Goal: Transaction & Acquisition: Subscribe to service/newsletter

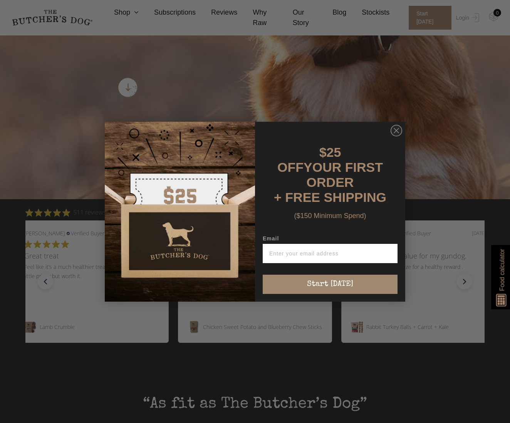
scroll to position [277, 0]
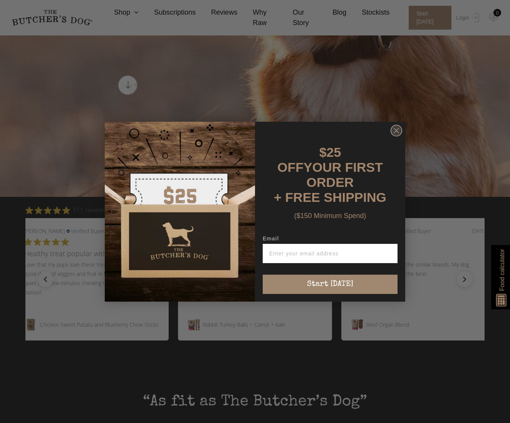
click at [396, 134] on circle "Close dialog" at bounding box center [396, 130] width 11 height 11
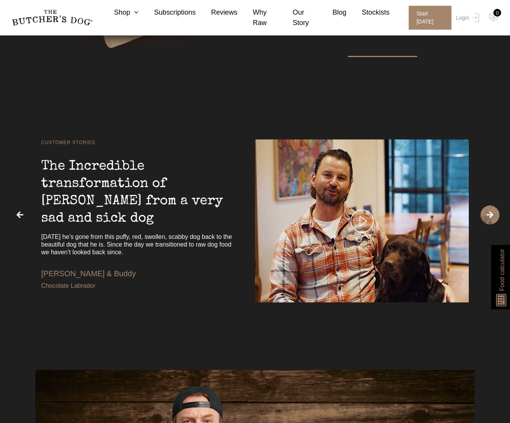
scroll to position [1562, 0]
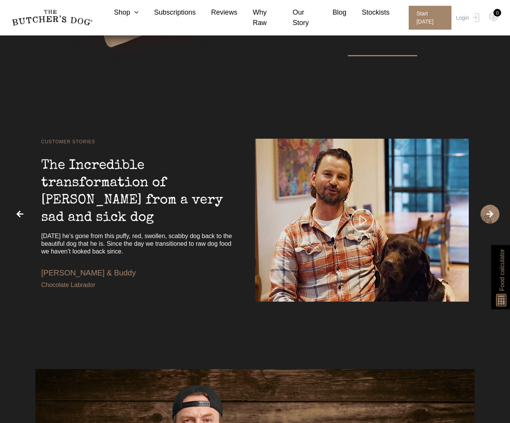
click at [360, 225] on img at bounding box center [362, 220] width 23 height 23
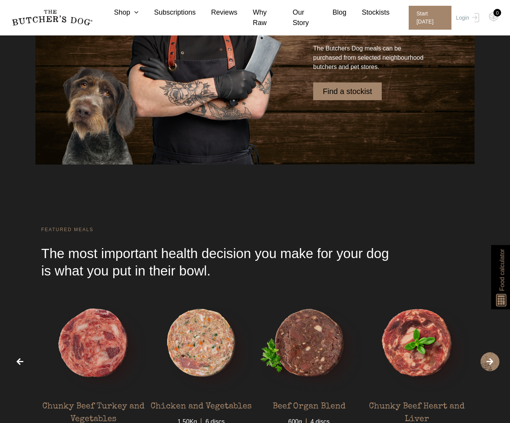
scroll to position [2007, 0]
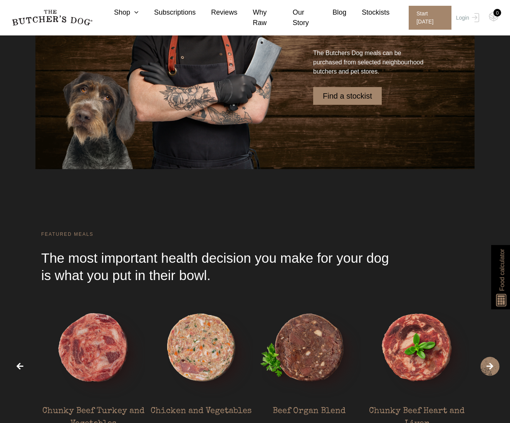
click at [350, 96] on link "Find a stockist" at bounding box center [347, 96] width 69 height 18
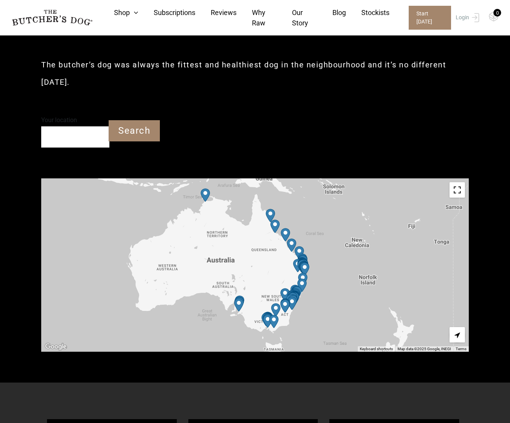
scroll to position [168, 0]
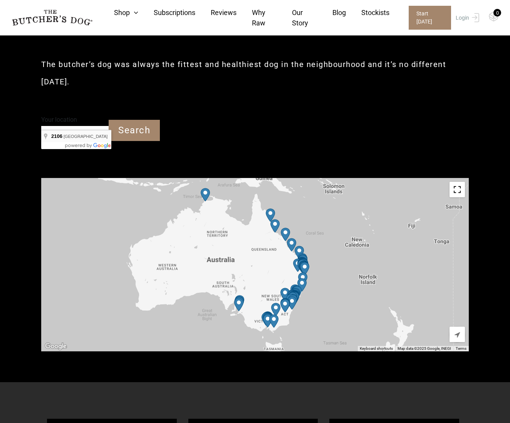
type input "Newport NSW 2106"
click at [128, 120] on input "Search" at bounding box center [134, 130] width 51 height 21
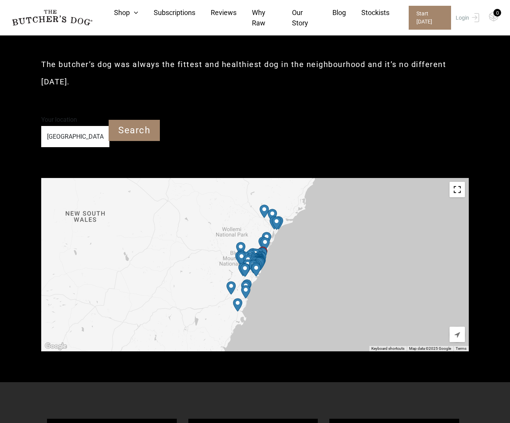
click at [265, 252] on img "Harris Farm Markets – Manly (Treats Only)" at bounding box center [261, 258] width 9 height 13
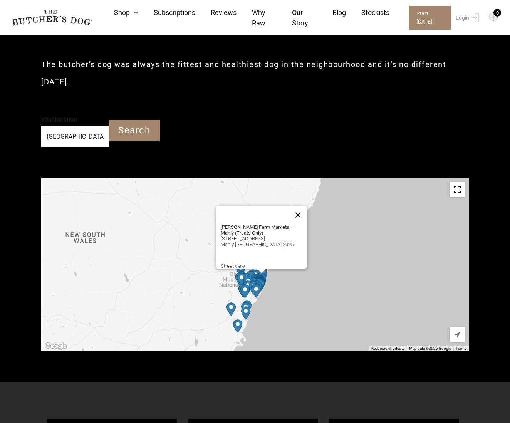
click at [305, 206] on button "Close" at bounding box center [298, 215] width 18 height 18
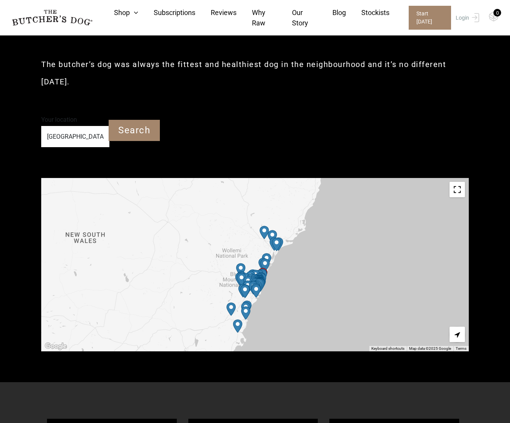
click at [267, 253] on img "Petbarn – Tuggerah" at bounding box center [266, 259] width 9 height 13
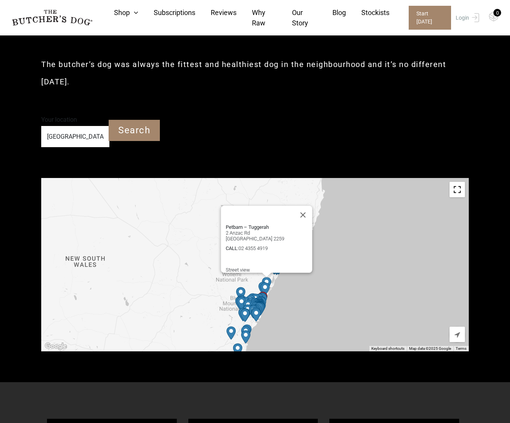
click at [261, 294] on img "Petbarn – Belrose" at bounding box center [259, 300] width 9 height 13
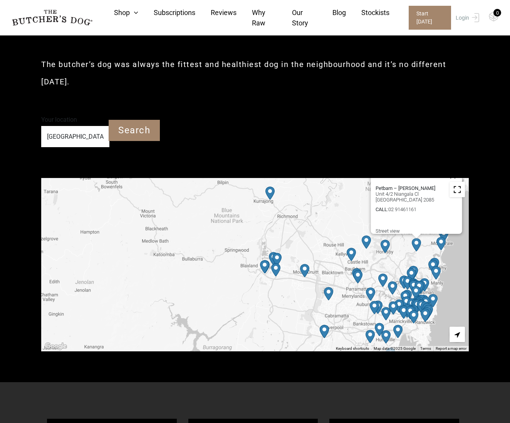
click at [433, 260] on img "PetO Brookvale" at bounding box center [432, 266] width 9 height 13
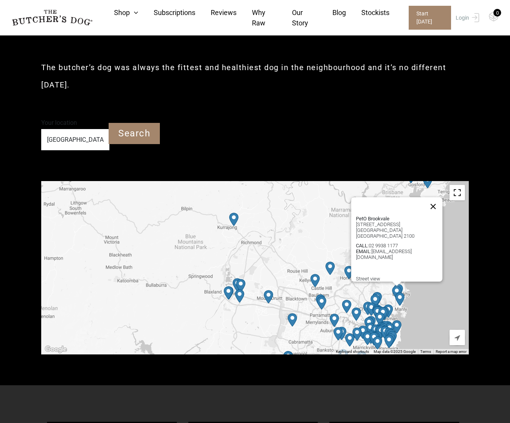
click at [438, 197] on button "Close" at bounding box center [433, 206] width 18 height 18
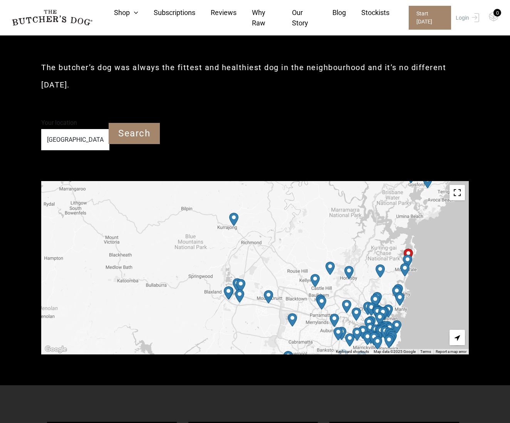
scroll to position [168, 0]
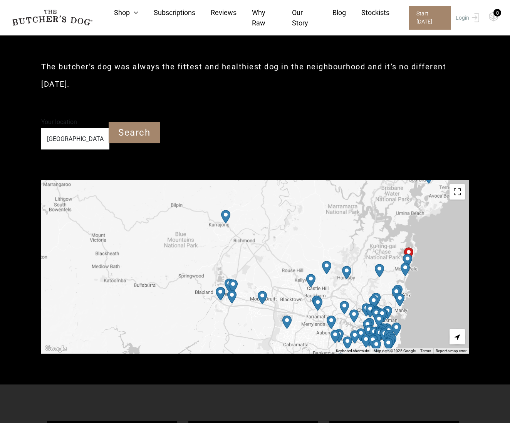
click at [403, 245] on div "To navigate, press the arrow keys." at bounding box center [255, 266] width 428 height 173
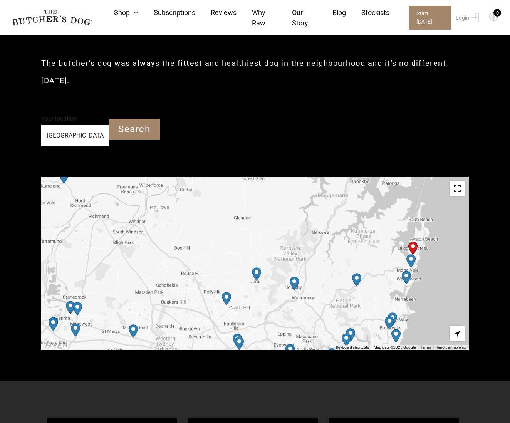
scroll to position [169, 0]
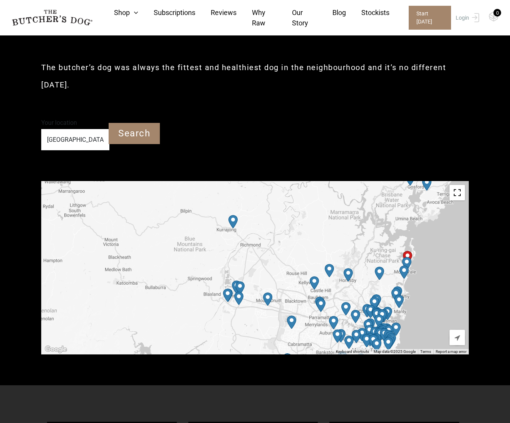
click at [403, 265] on img "Petbarn – Narrabeen" at bounding box center [403, 271] width 9 height 13
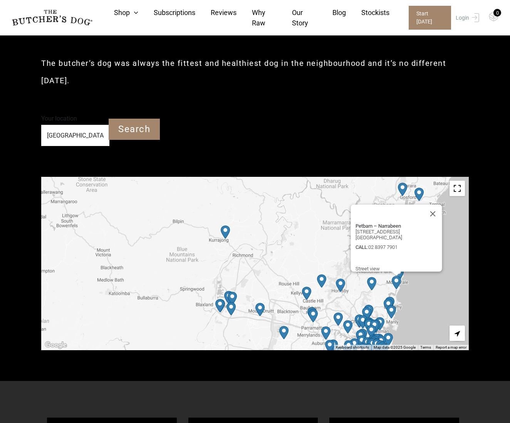
scroll to position [170, 0]
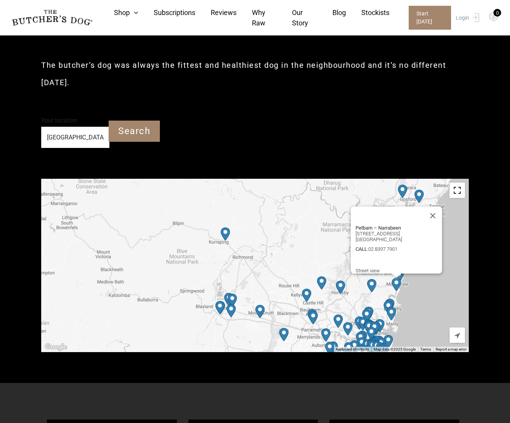
click at [403, 248] on div "Petbarn – Narrabeen 1416 Pittwater Rd North Narrabeen NSW 2101 CALL : 02 8397 7…" at bounding box center [399, 249] width 87 height 49
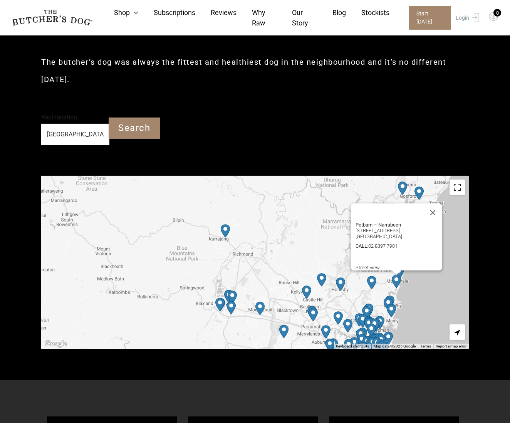
scroll to position [171, 0]
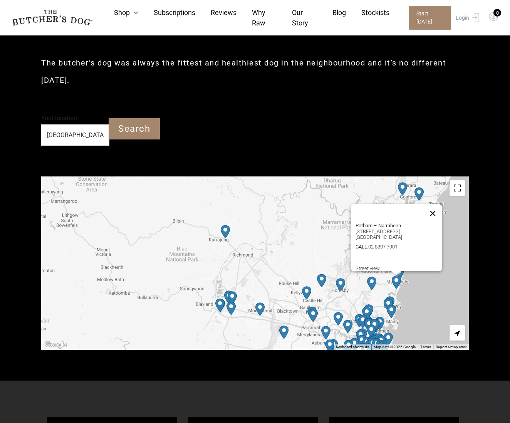
click at [434, 204] on button "Close" at bounding box center [433, 213] width 18 height 18
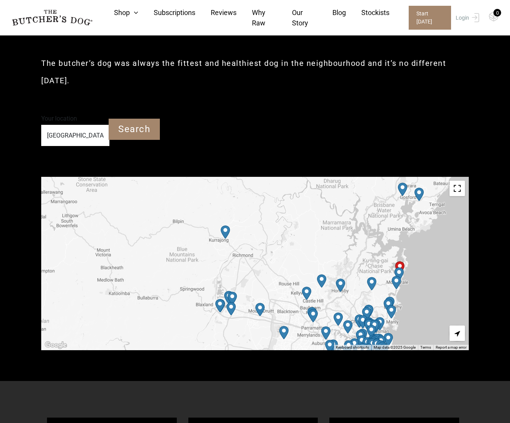
click at [400, 267] on img "PetO Mona Vale" at bounding box center [398, 273] width 9 height 13
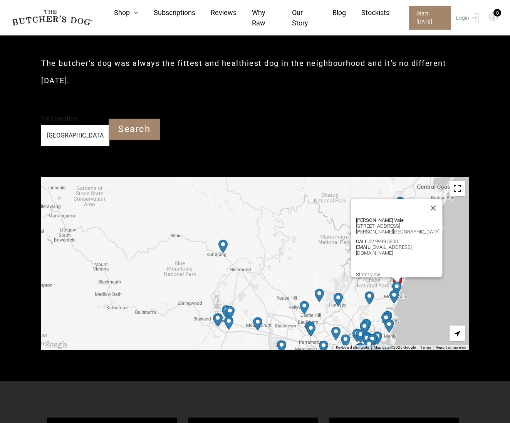
click at [393, 290] on img "Petbarn – Narrabeen" at bounding box center [393, 296] width 9 height 13
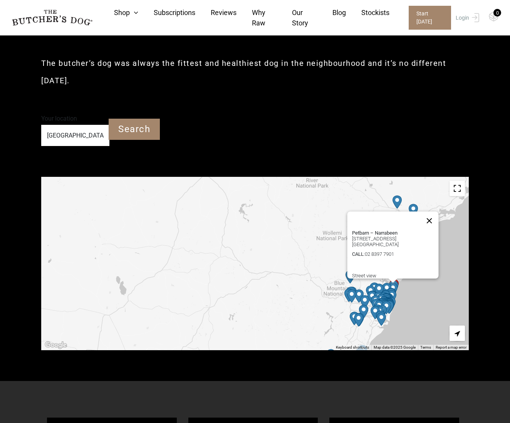
click at [433, 211] on button "Close" at bounding box center [429, 220] width 18 height 18
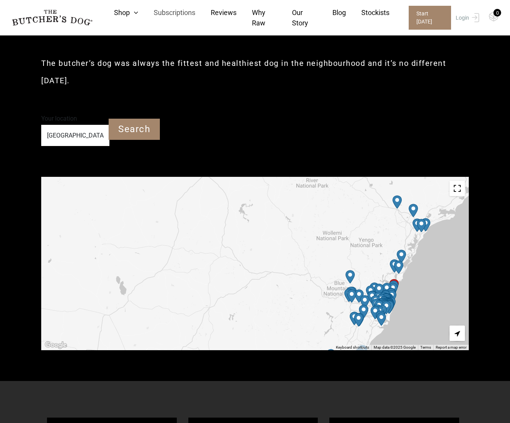
click at [170, 11] on link "Subscriptions" at bounding box center [166, 12] width 57 height 10
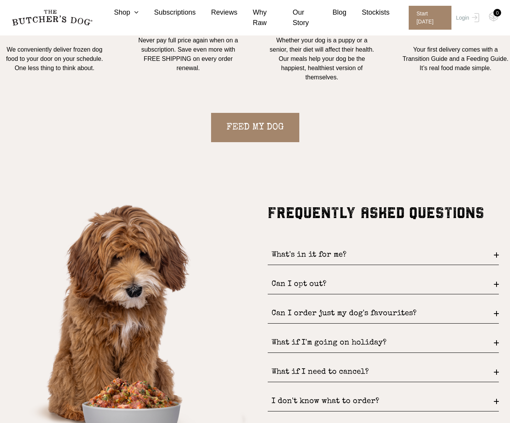
scroll to position [760, 0]
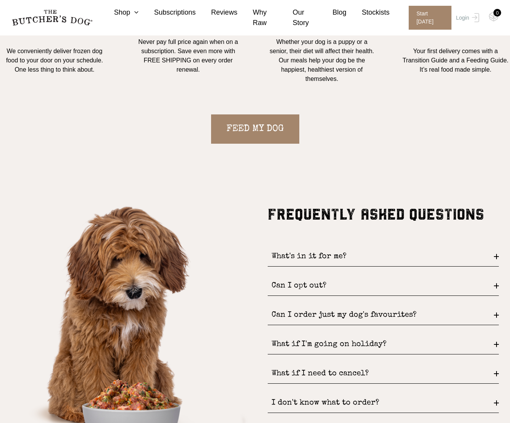
click at [289, 253] on div "What's in it for me?" at bounding box center [383, 257] width 231 height 20
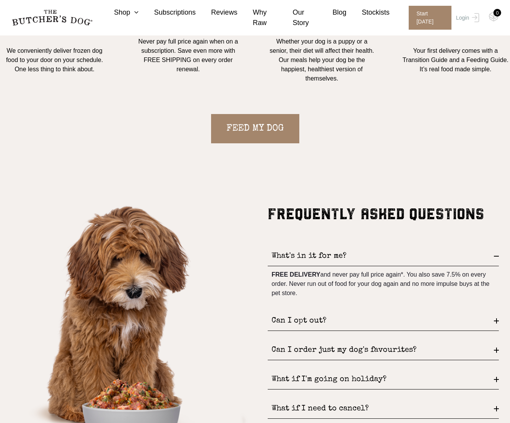
scroll to position [758, 0]
click at [324, 320] on div "Can I opt out?" at bounding box center [383, 321] width 231 height 20
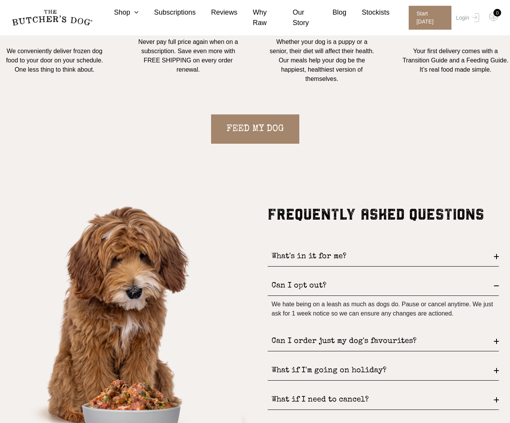
scroll to position [757, 0]
click at [361, 341] on div "Can I order just my dog's favourites?" at bounding box center [383, 342] width 231 height 20
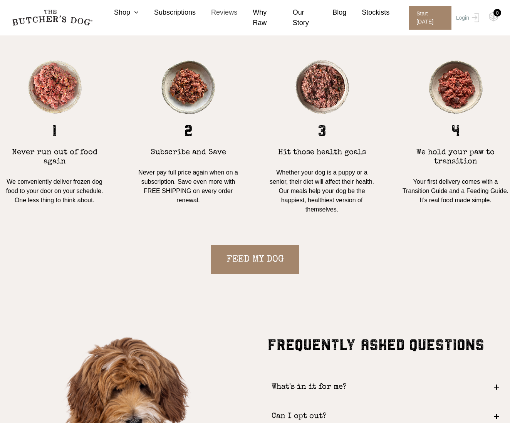
scroll to position [626, 0]
click at [132, 10] on icon at bounding box center [134, 12] width 8 height 7
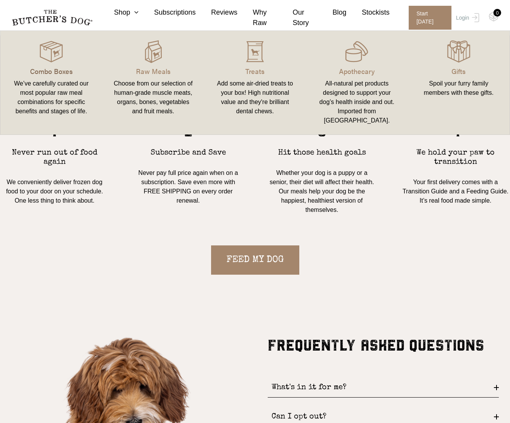
click at [42, 72] on p "Combo Boxes" at bounding box center [51, 71] width 83 height 10
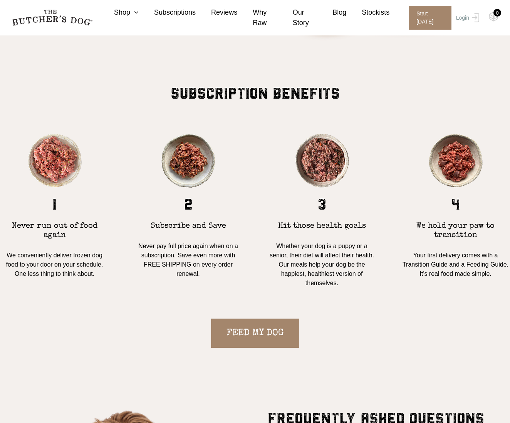
scroll to position [552, 0]
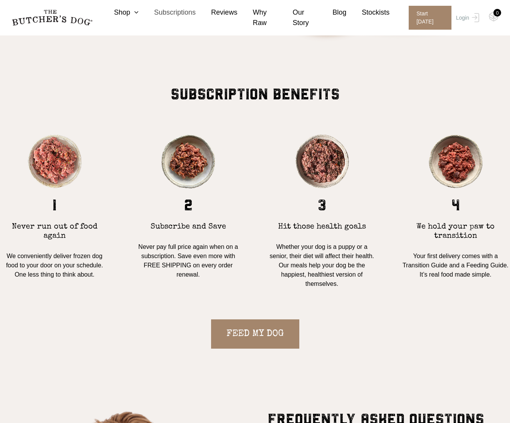
click at [174, 12] on link "Subscriptions" at bounding box center [167, 12] width 57 height 10
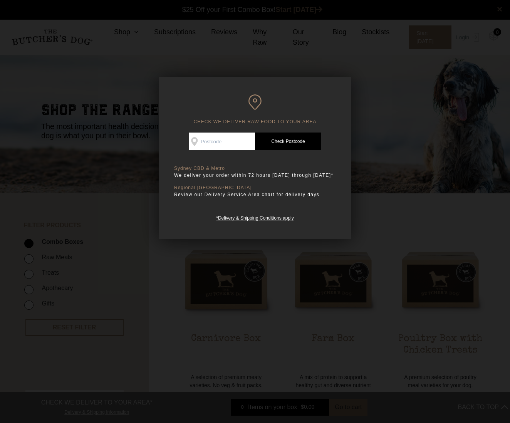
scroll to position [0, 0]
click at [204, 141] on input "Check Availability At" at bounding box center [222, 142] width 66 height 18
type input "2106"
click at [275, 141] on link "Check Postcode" at bounding box center [288, 142] width 66 height 18
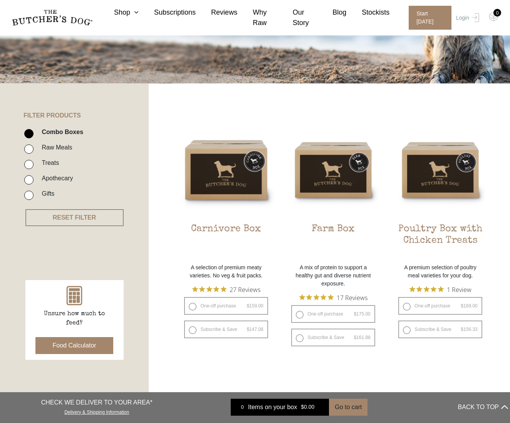
scroll to position [111, 0]
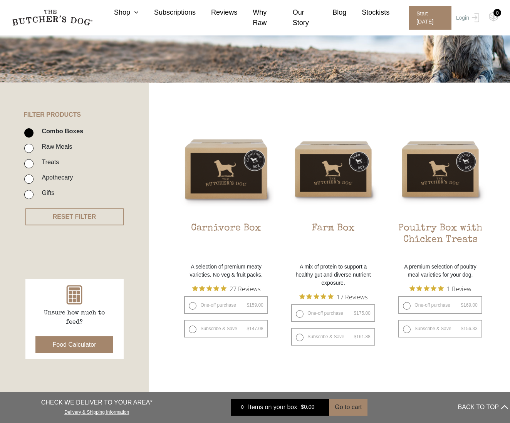
click at [78, 345] on button "Food Calculator" at bounding box center [74, 344] width 78 height 17
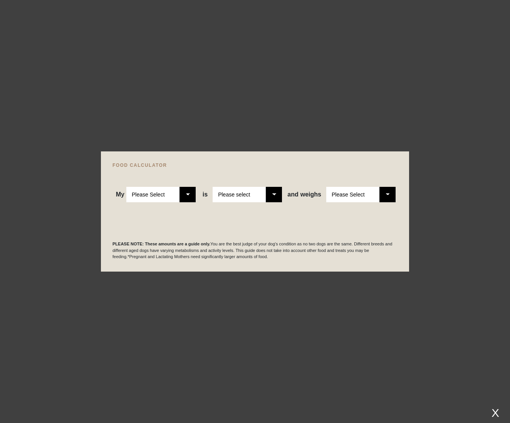
select select "puppy"
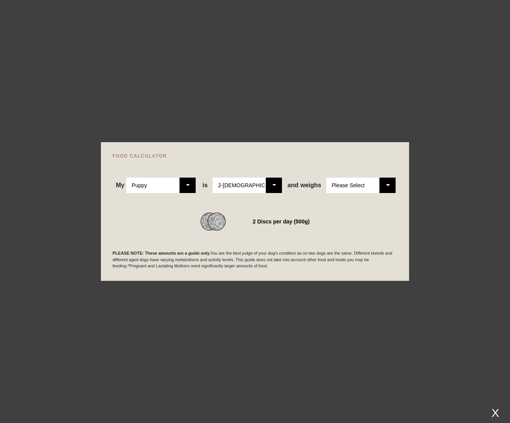
select select "5"
select select "6"
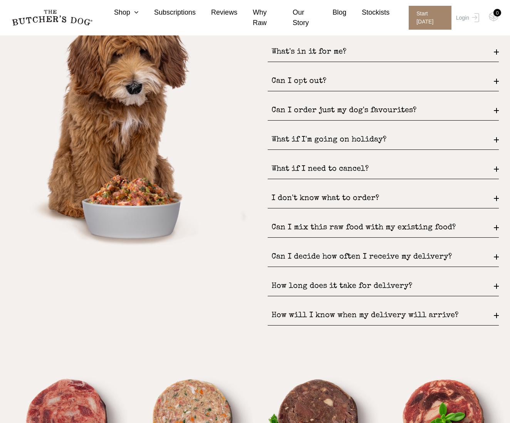
scroll to position [963, 0]
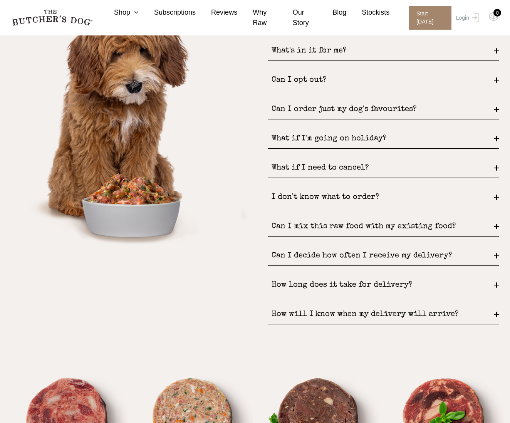
click at [347, 225] on div "Can I mix this raw food with my existing food?" at bounding box center [383, 227] width 231 height 20
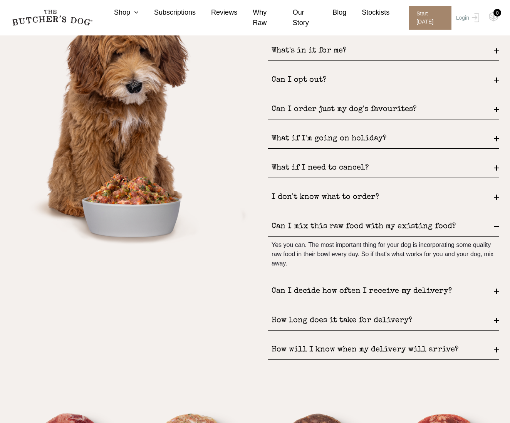
click at [377, 318] on div "How long does it take for delivery?" at bounding box center [383, 321] width 231 height 20
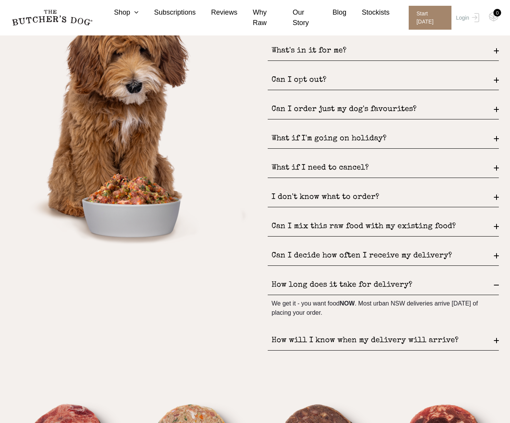
click at [376, 339] on div "How will I know when my delivery will arrive?" at bounding box center [383, 341] width 231 height 20
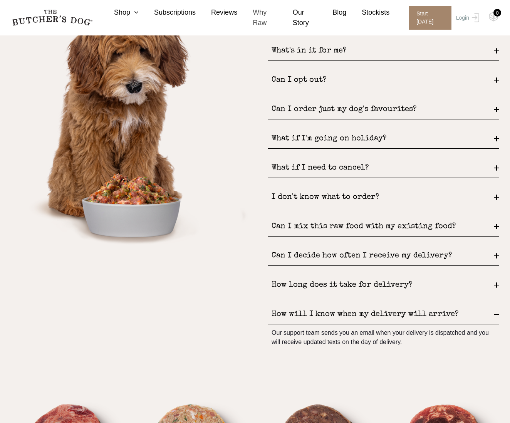
click at [257, 13] on link "Why Raw" at bounding box center [257, 17] width 40 height 21
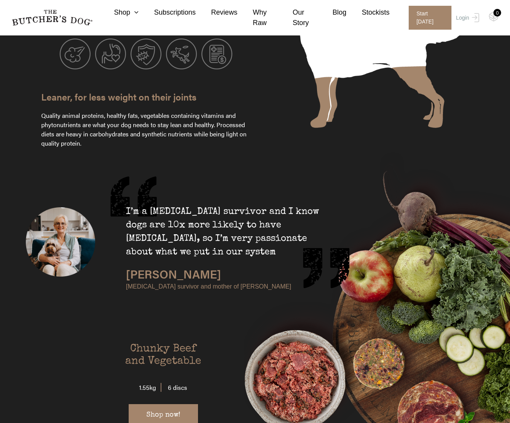
scroll to position [1168, 0]
click at [174, 404] on link "Shop now!" at bounding box center [163, 415] width 69 height 22
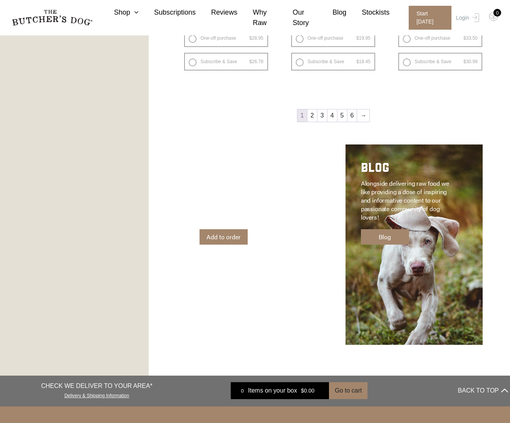
scroll to position [1007, 0]
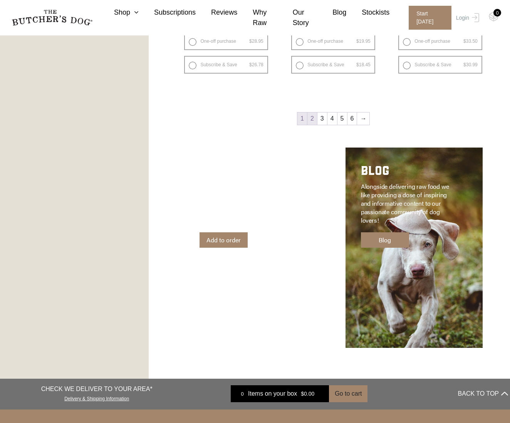
click at [314, 117] on link "2" at bounding box center [312, 118] width 10 height 12
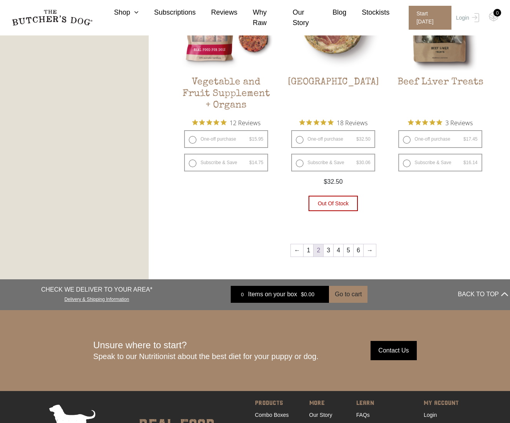
scroll to position [950, 0]
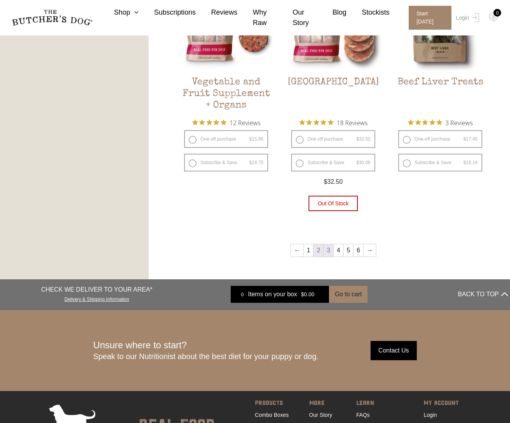
click at [325, 244] on link "3" at bounding box center [329, 250] width 10 height 12
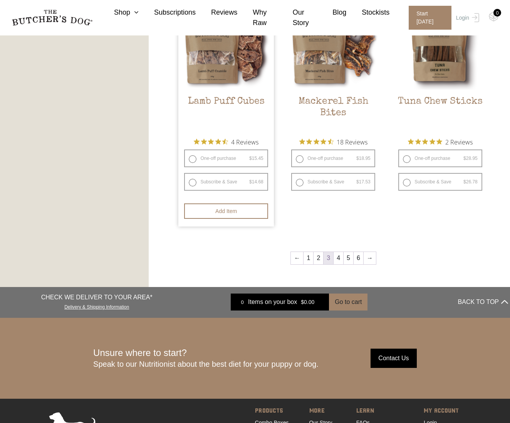
scroll to position [931, 0]
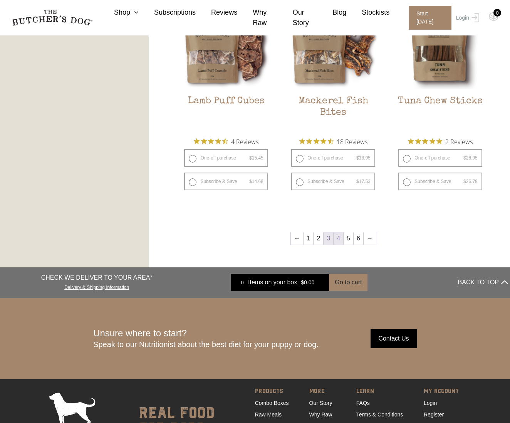
click at [338, 232] on link "4" at bounding box center [339, 238] width 10 height 12
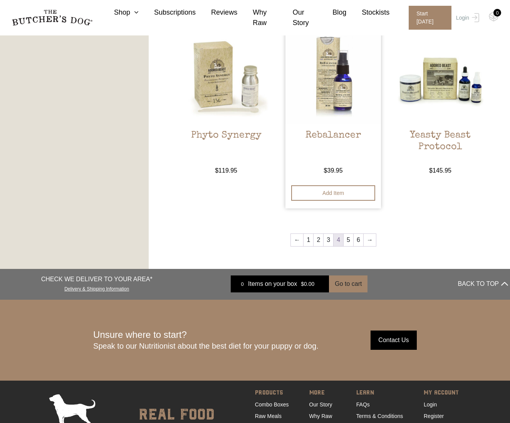
scroll to position [795, 0]
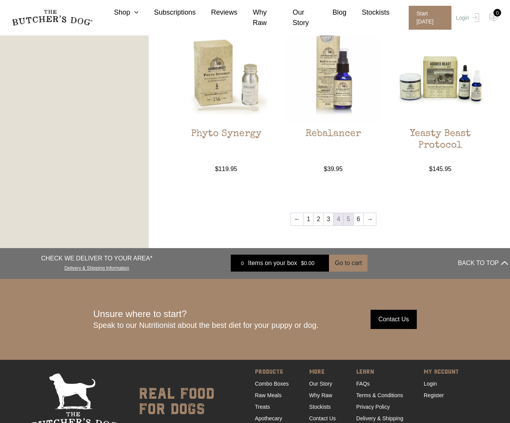
click at [349, 213] on link "5" at bounding box center [349, 219] width 10 height 12
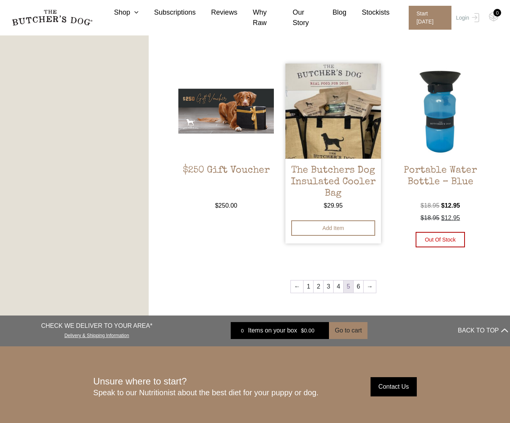
scroll to position [769, 0]
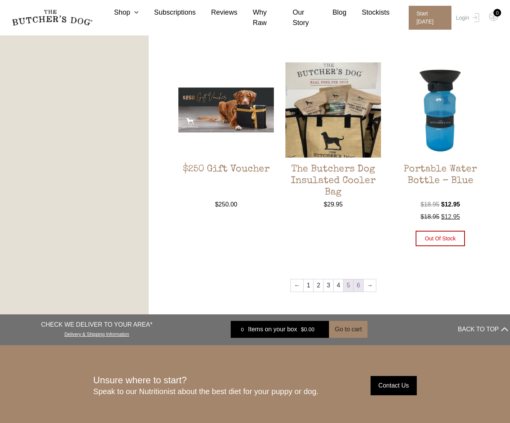
click at [357, 279] on link "6" at bounding box center [359, 285] width 10 height 12
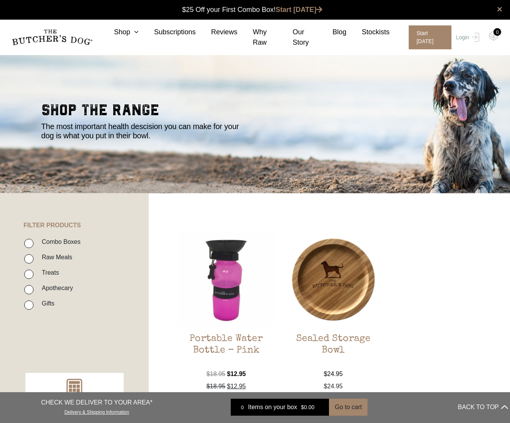
click at [31, 241] on input "Combo Boxes" at bounding box center [28, 243] width 9 height 9
checkbox input "true"
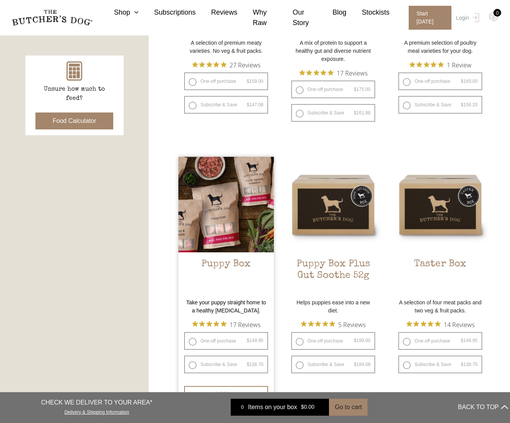
scroll to position [334, 0]
click at [235, 201] on img at bounding box center [225, 204] width 95 height 95
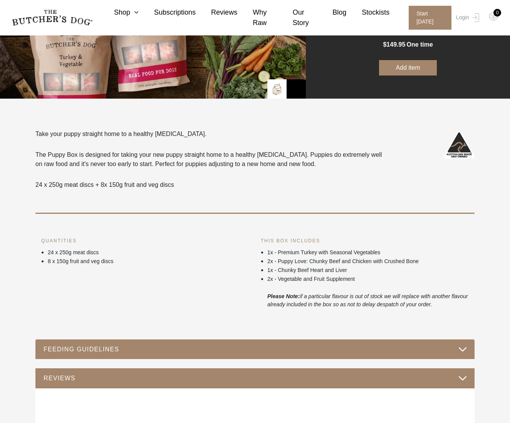
scroll to position [136, 0]
click at [462, 350] on button "FEEDING GUIDELINES" at bounding box center [255, 349] width 424 height 10
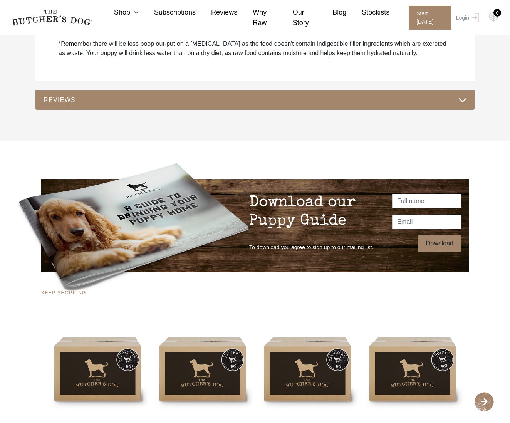
scroll to position [654, 0]
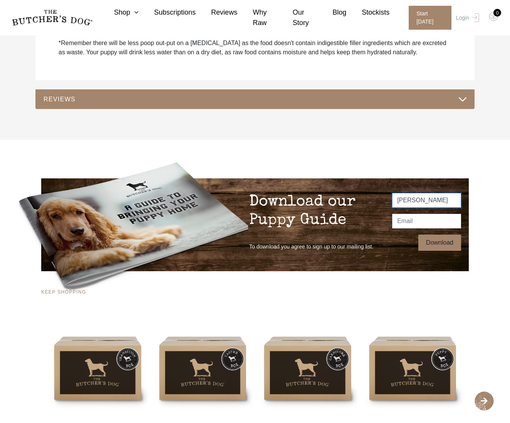
type input "Margie"
type input "taylormaggie457@gmail.com"
click at [438, 243] on input "Download" at bounding box center [439, 243] width 43 height 16
type input "Thanks!"
click at [437, 242] on input "Thanks!" at bounding box center [442, 243] width 37 height 16
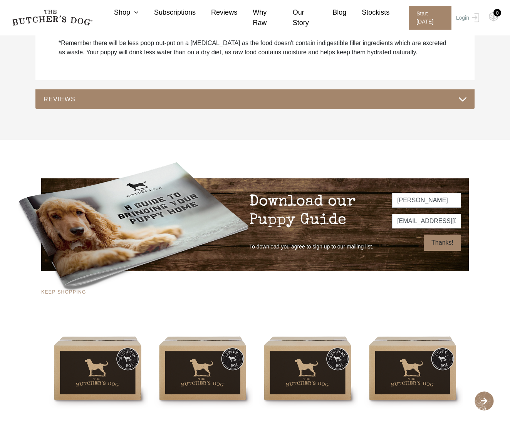
click at [352, 250] on span "To download you agree to sign up to our mailing list." at bounding box center [311, 247] width 124 height 8
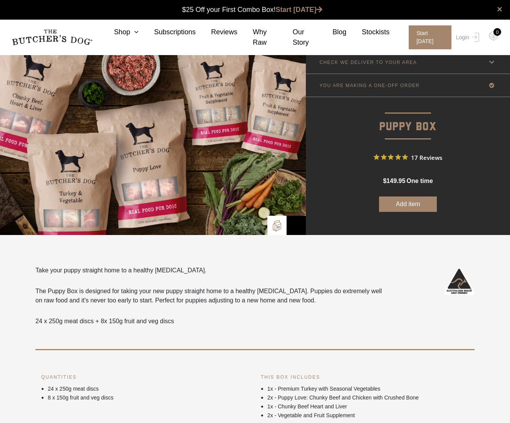
scroll to position [0, 0]
click at [374, 62] on p "CHECK WE DELIVER TO YOUR AREA" at bounding box center [367, 62] width 97 height 5
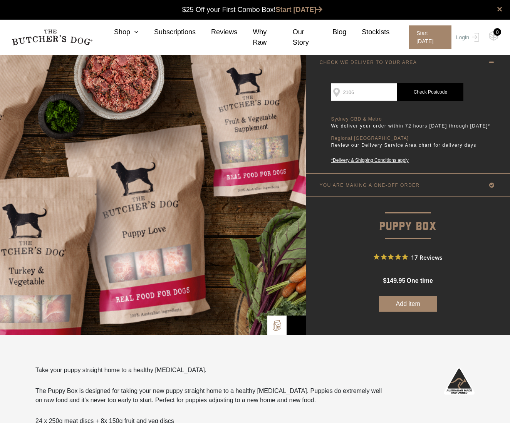
click at [418, 90] on link "Check Postcode" at bounding box center [430, 92] width 66 height 18
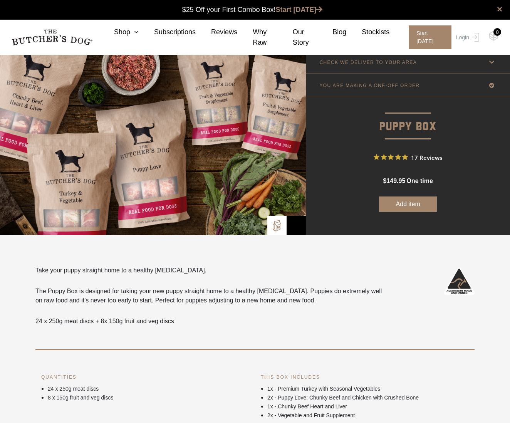
scroll to position [0, 0]
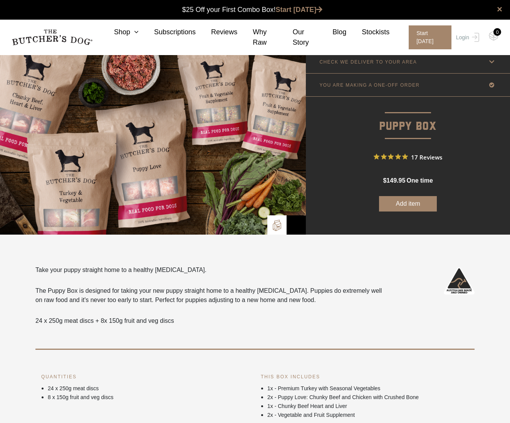
click at [492, 83] on icon at bounding box center [492, 85] width 10 height 10
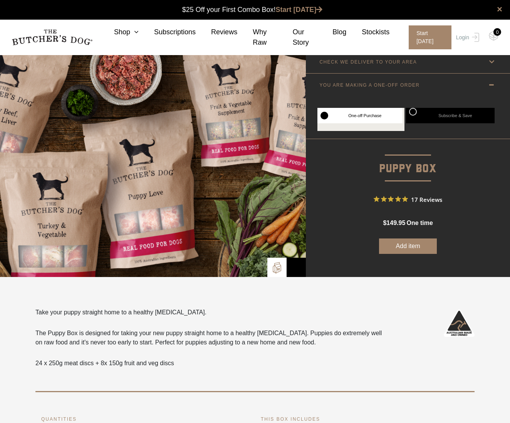
click at [413, 111] on label "Subscribe & Save" at bounding box center [450, 115] width 89 height 15
radio input "true"
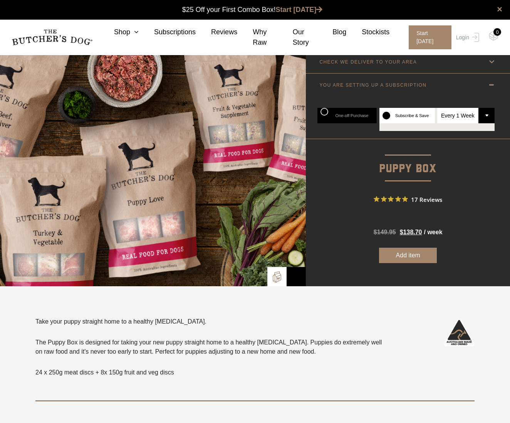
select select "2_week"
radio input "true"
select select "4_week"
radio input "true"
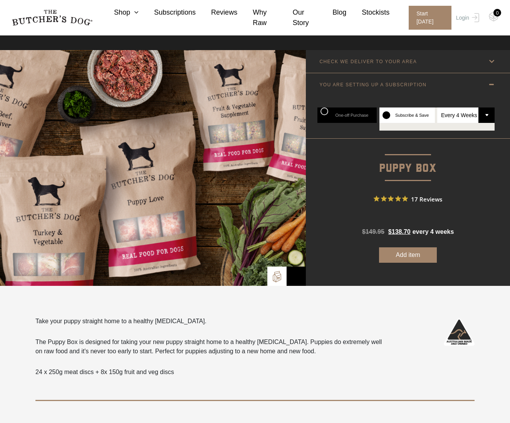
scroll to position [2, 0]
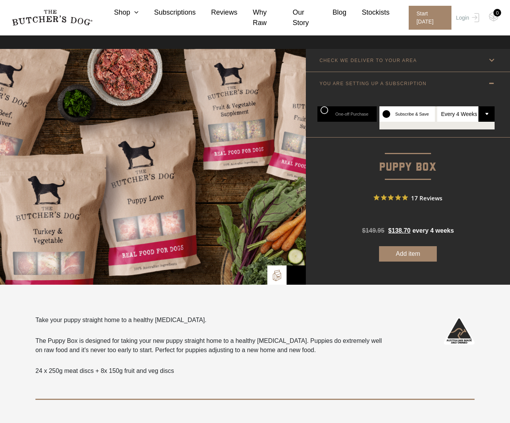
select select "3_week"
radio input "true"
select select "2_week"
radio input "true"
select select "3_week"
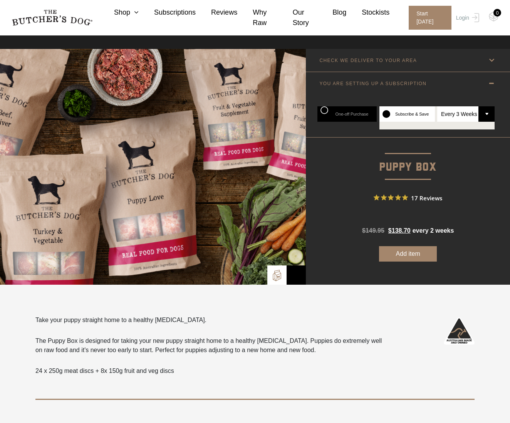
radio input "true"
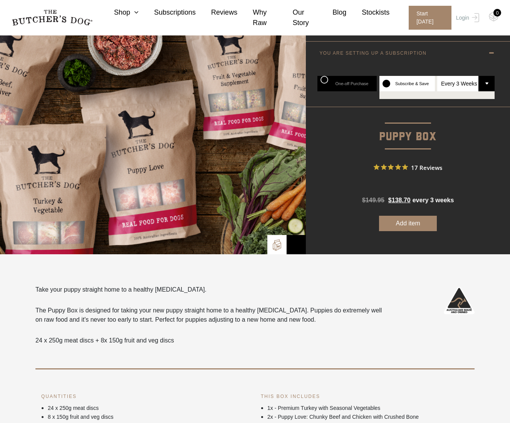
scroll to position [35, 0]
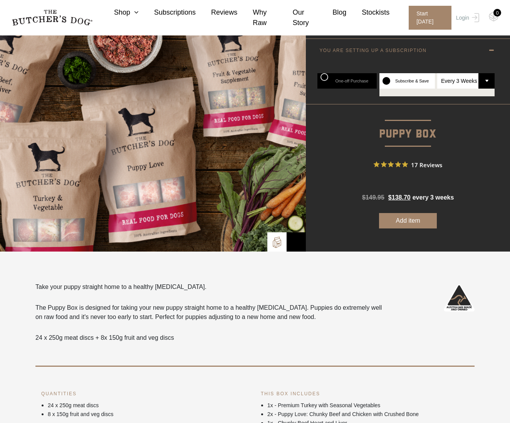
click at [420, 220] on button "Add item" at bounding box center [408, 220] width 58 height 15
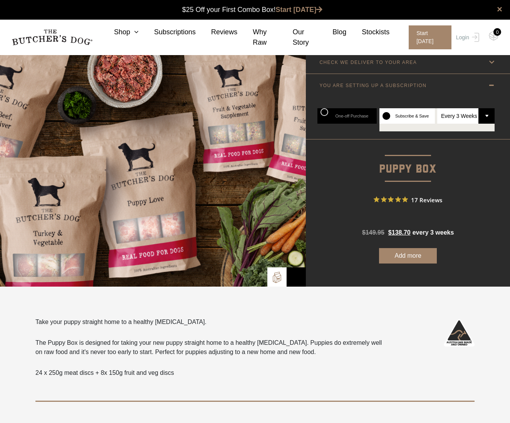
scroll to position [0, 0]
click at [416, 36] on span "Start [DATE]" at bounding box center [430, 37] width 43 height 24
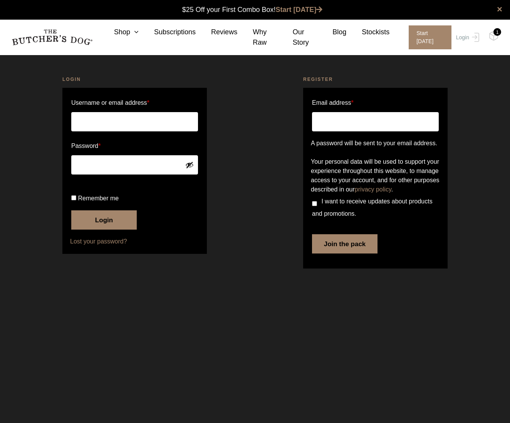
click at [328, 120] on input "Email address *" at bounding box center [375, 121] width 127 height 19
type input "1"
click at [320, 120] on input "Email address *" at bounding box center [375, 121] width 127 height 19
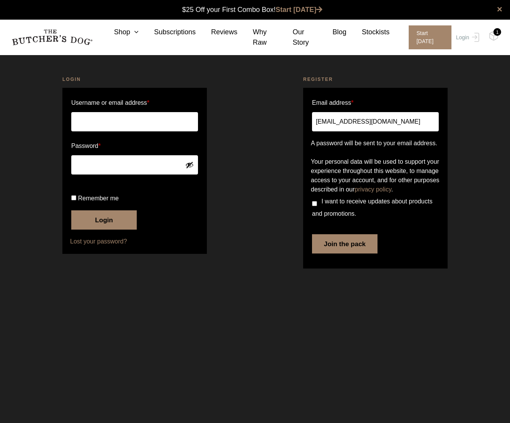
type input "taylormaggie457@gmail.com"
click at [314, 206] on input "I want to receive updates about products and promotions." at bounding box center [314, 203] width 5 height 5
checkbox input "true"
click at [336, 253] on button "Join the pack" at bounding box center [344, 243] width 65 height 19
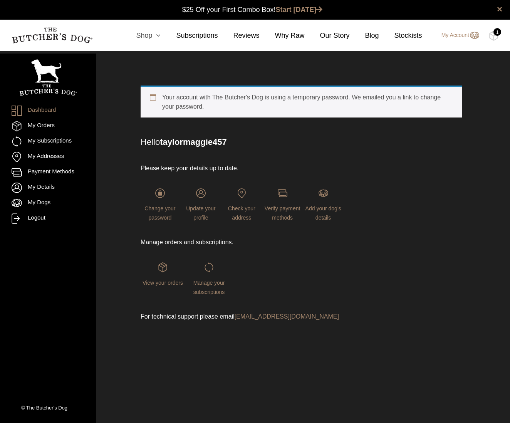
click at [152, 34] on icon at bounding box center [156, 35] width 8 height 7
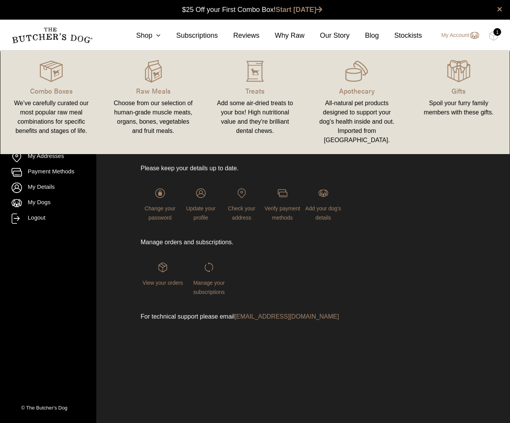
click at [55, 96] on link "Combo Boxes We’ve carefully curated our most popular raw meal combinations for …" at bounding box center [51, 102] width 102 height 88
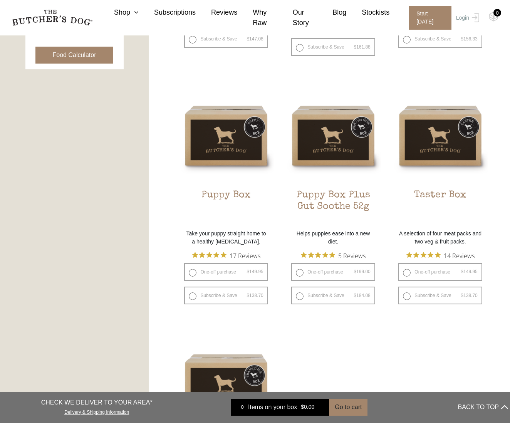
scroll to position [401, 0]
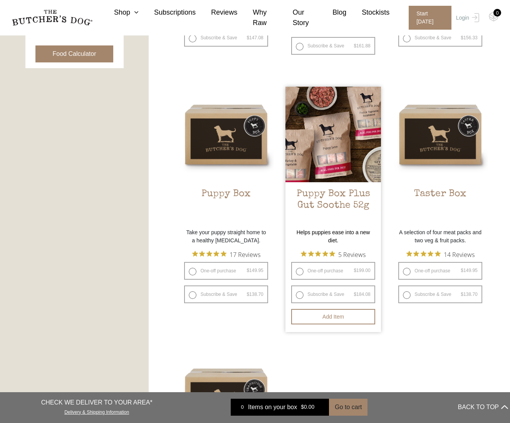
click at [300, 293] on label "Subscribe & Save $ 199.00 Original price was: $199.00. $ 184.08 Current price i…" at bounding box center [333, 294] width 84 height 18
radio input "true"
select select "3_week"
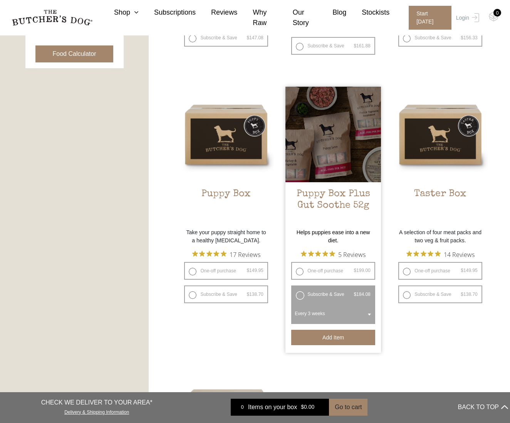
scroll to position [400, 0]
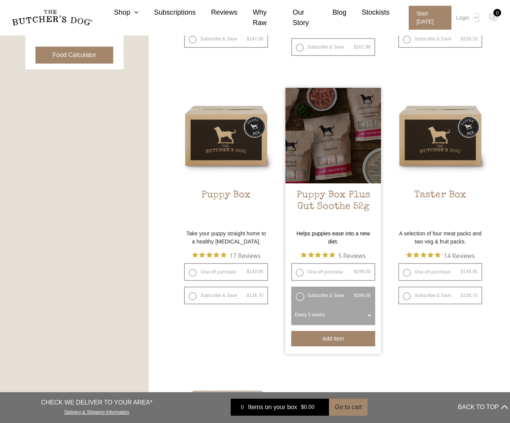
click at [332, 338] on button "Add item" at bounding box center [333, 338] width 84 height 15
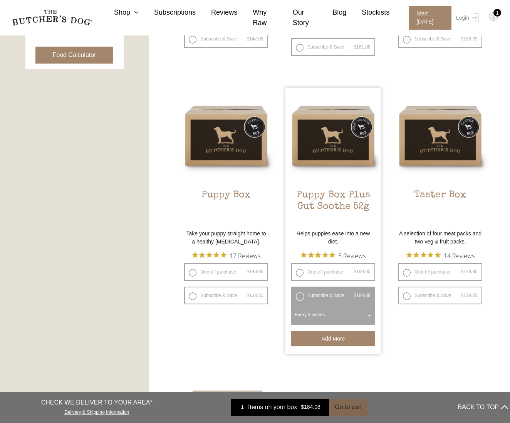
click at [346, 408] on button "Go to cart" at bounding box center [348, 407] width 39 height 17
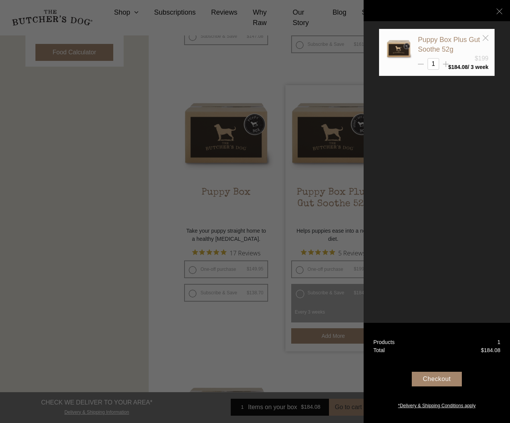
scroll to position [405, 0]
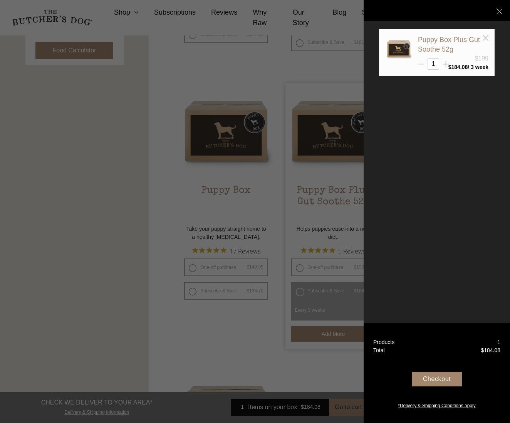
click at [422, 63] on icon at bounding box center [421, 64] width 6 height 6
click at [423, 61] on icon at bounding box center [421, 64] width 6 height 6
click at [499, 10] on icon at bounding box center [500, 11] width 6 height 6
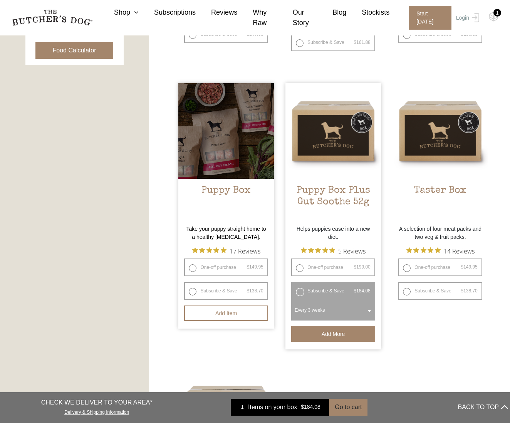
click at [193, 289] on label "Subscribe & Save $ 149.95 Original price was: $149.95. $ 138.70 Current price i…" at bounding box center [226, 291] width 84 height 18
radio input "true"
select select "3_week"
radio input "false"
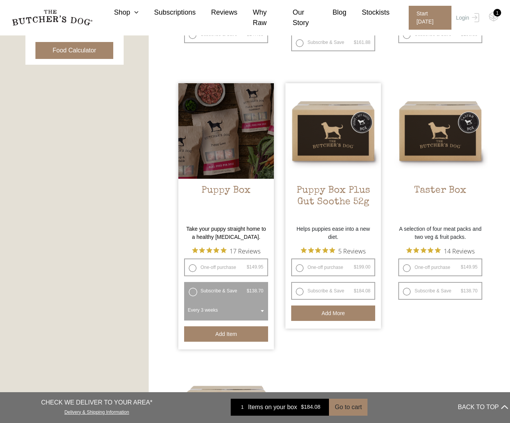
click at [221, 334] on button "Add item" at bounding box center [226, 333] width 84 height 15
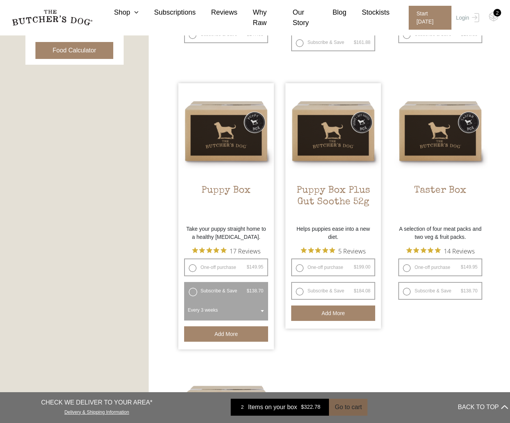
click at [347, 407] on button "Go to cart" at bounding box center [348, 407] width 39 height 17
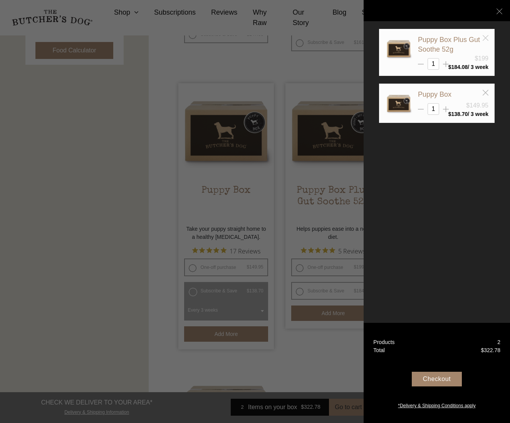
click at [483, 36] on icon at bounding box center [486, 38] width 6 height 6
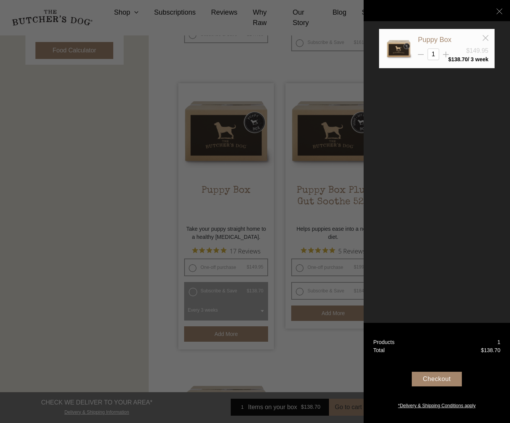
click at [445, 378] on div "Checkout" at bounding box center [437, 379] width 50 height 15
